Goal: Answer question/provide support: Share knowledge or assist other users

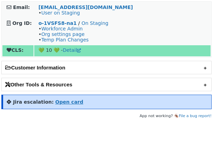
click at [58, 104] on strong "Open card" at bounding box center [69, 102] width 28 height 6
click at [65, 100] on strong "Open card" at bounding box center [69, 102] width 28 height 6
click at [56, 100] on strong "Open card" at bounding box center [69, 102] width 28 height 6
